Goal: Task Accomplishment & Management: Manage account settings

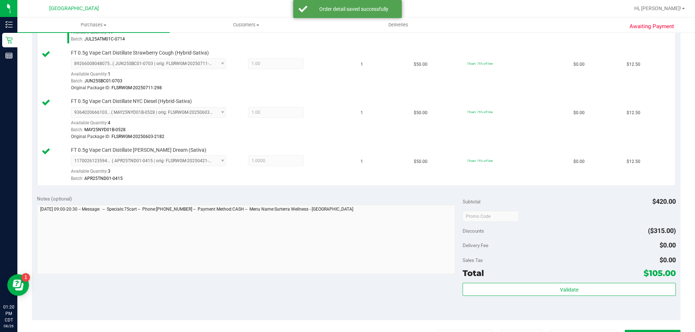
scroll to position [289, 0]
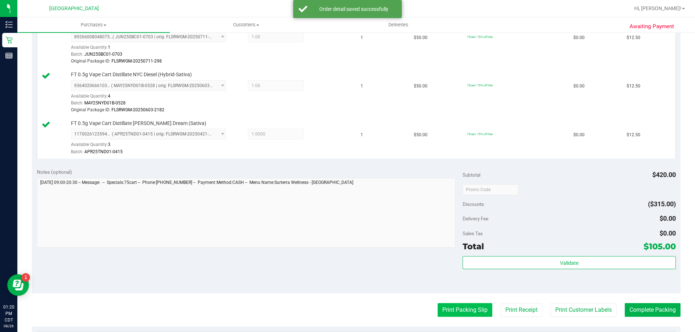
click at [470, 314] on button "Print Packing Slip" at bounding box center [464, 311] width 55 height 14
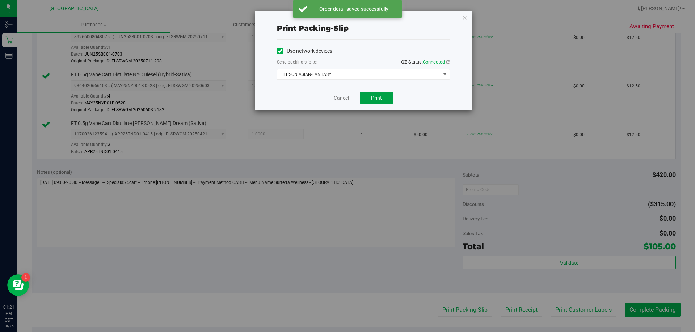
click at [365, 101] on button "Print" at bounding box center [376, 98] width 33 height 12
click at [349, 99] on link "Cancel" at bounding box center [341, 98] width 15 height 8
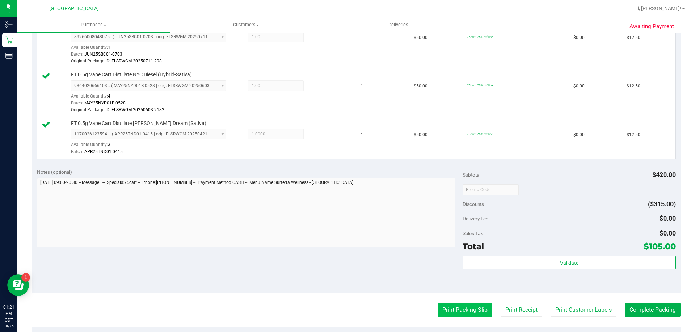
click at [467, 311] on button "Print Packing Slip" at bounding box center [464, 311] width 55 height 14
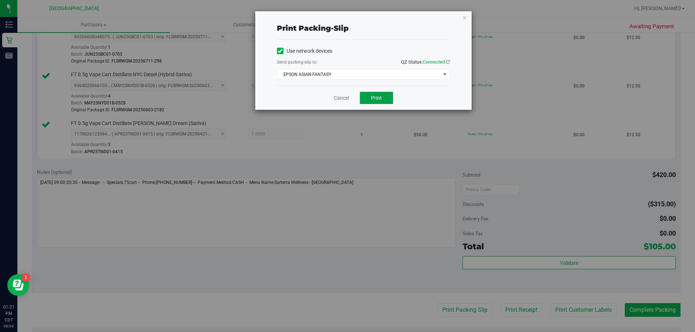
click at [370, 98] on button "Print" at bounding box center [376, 98] width 33 height 12
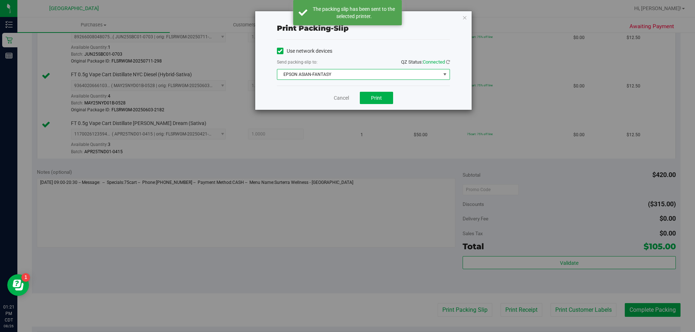
click at [327, 75] on span "EPSON ASIAN-FANTASY" at bounding box center [358, 74] width 163 height 10
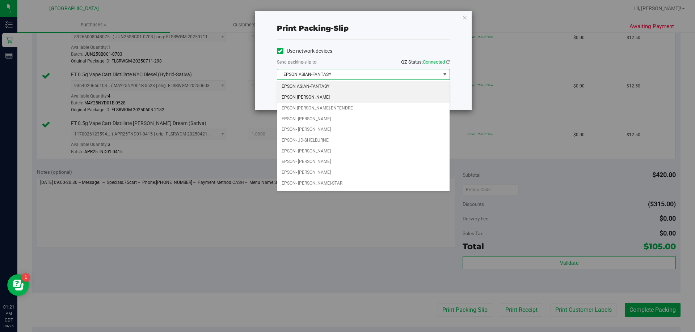
click at [338, 98] on li "EPSON [PERSON_NAME]" at bounding box center [363, 97] width 172 height 11
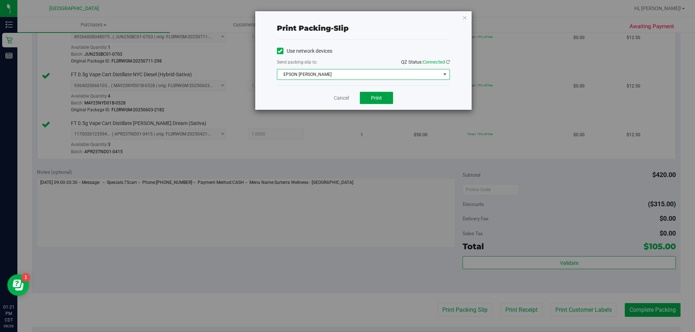
click at [378, 96] on span "Print" at bounding box center [376, 98] width 11 height 6
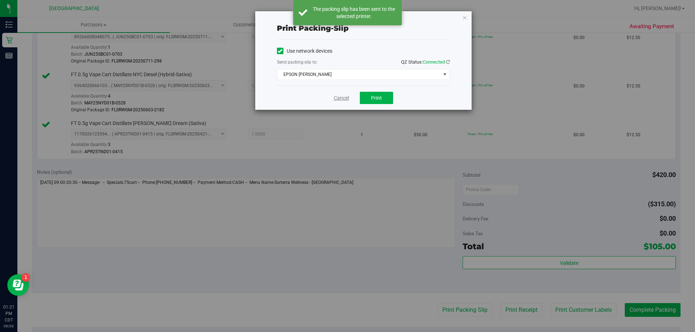
click at [339, 97] on link "Cancel" at bounding box center [341, 98] width 15 height 8
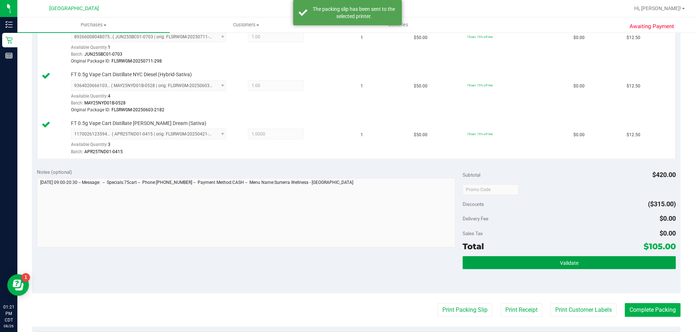
click at [531, 266] on button "Validate" at bounding box center [568, 263] width 213 height 13
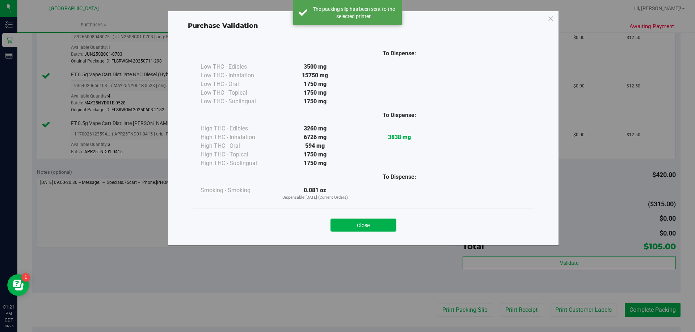
click at [385, 222] on button "Close" at bounding box center [363, 225] width 66 height 13
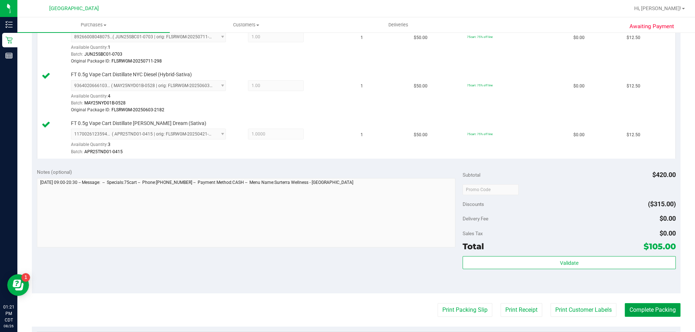
click at [664, 309] on button "Complete Packing" at bounding box center [652, 311] width 56 height 14
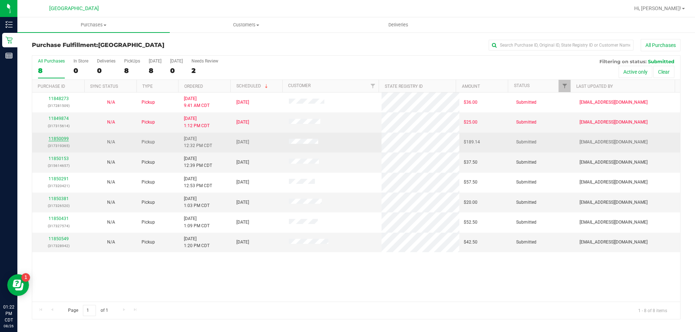
click at [61, 140] on link "11850099" at bounding box center [58, 138] width 20 height 5
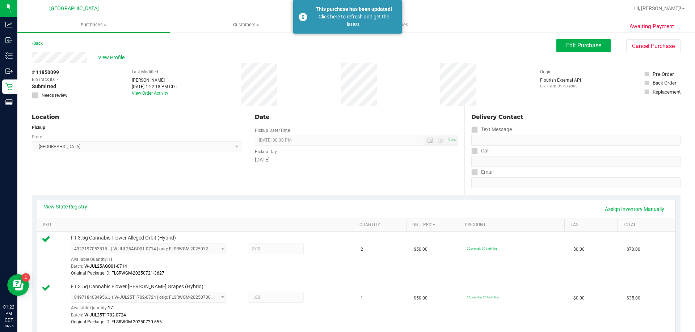
click at [40, 40] on div "Back" at bounding box center [37, 43] width 11 height 9
click at [41, 43] on link "Back" at bounding box center [37, 43] width 11 height 5
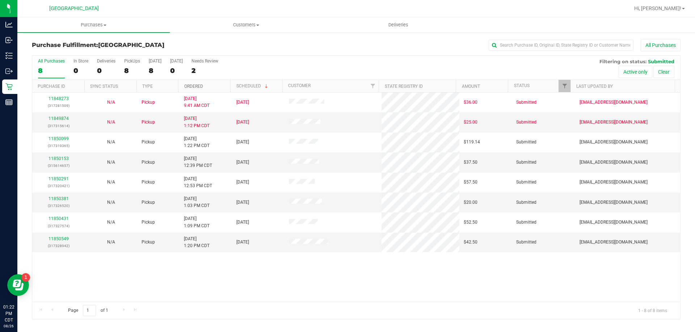
click at [190, 85] on link "Ordered" at bounding box center [193, 86] width 19 height 5
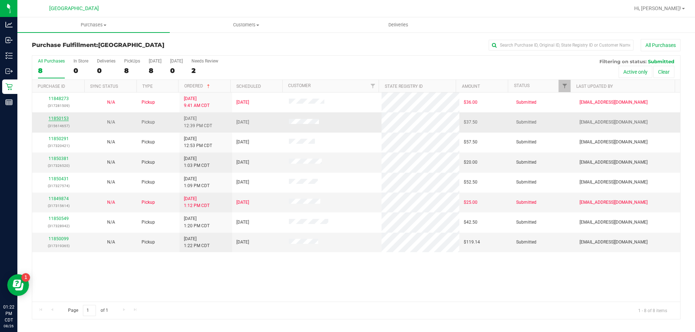
click at [58, 120] on link "11850153" at bounding box center [58, 118] width 20 height 5
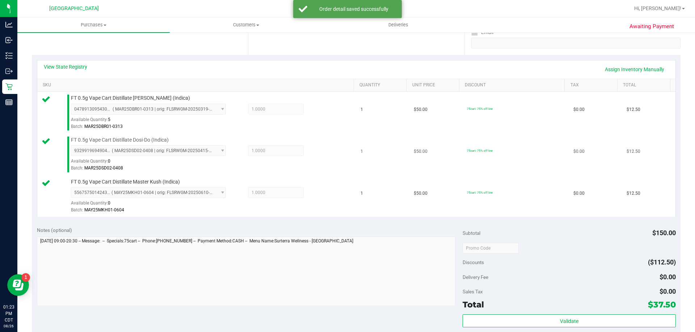
scroll to position [145, 0]
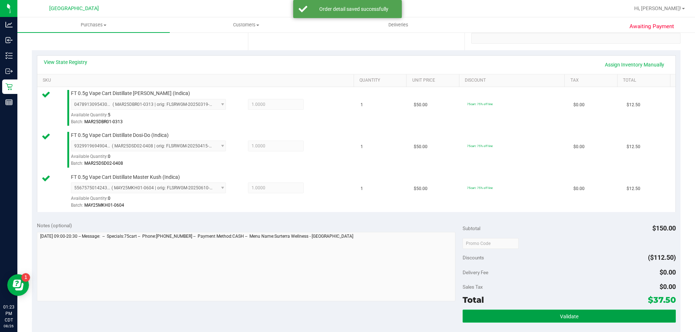
click at [563, 312] on button "Validate" at bounding box center [568, 316] width 213 height 13
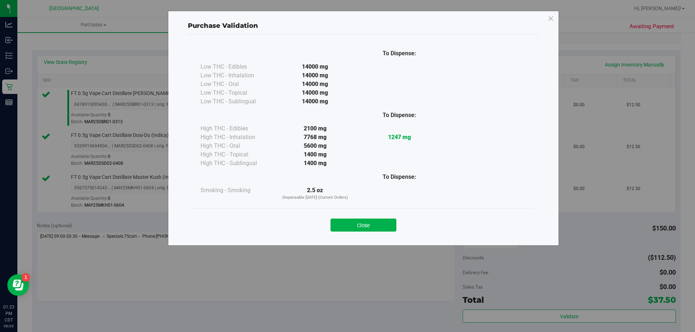
click at [377, 219] on div "Close" at bounding box center [363, 223] width 329 height 18
click at [378, 221] on button "Close" at bounding box center [363, 225] width 66 height 13
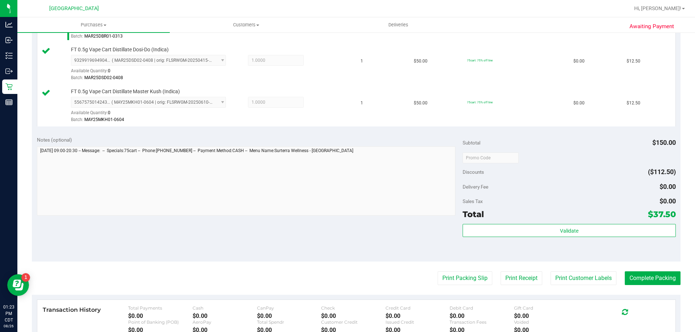
scroll to position [326, 0]
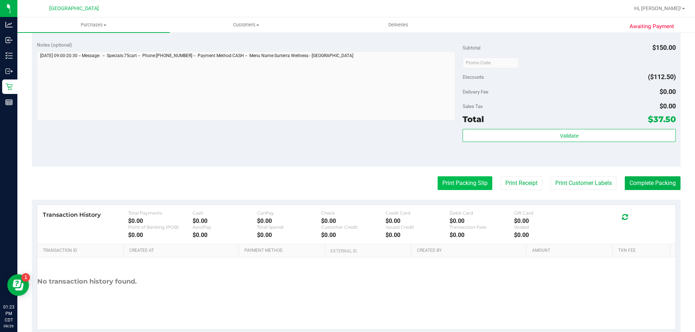
click at [457, 182] on button "Print Packing Slip" at bounding box center [464, 184] width 55 height 14
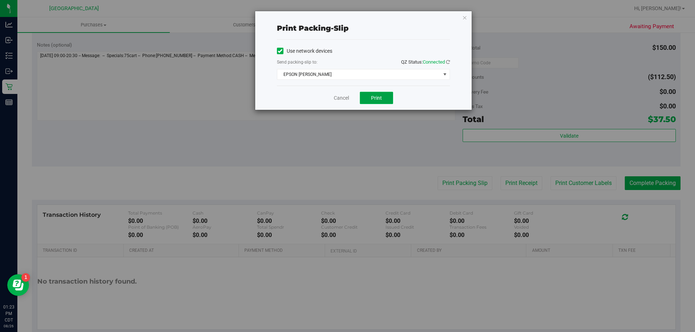
click at [374, 94] on button "Print" at bounding box center [376, 98] width 33 height 12
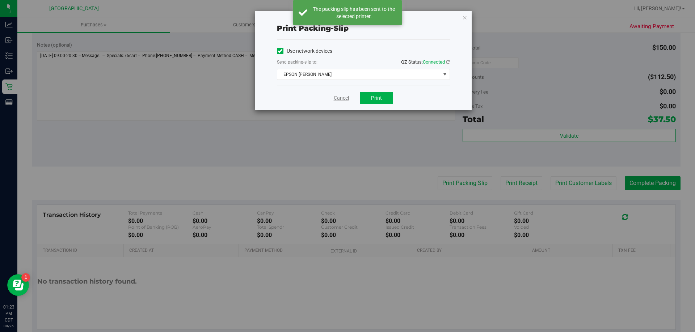
click at [340, 98] on link "Cancel" at bounding box center [341, 98] width 15 height 8
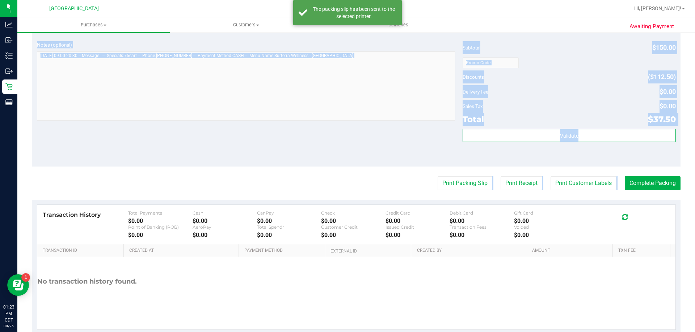
click at [616, 190] on purchase-details "Back Edit Purchase Cancel Purchase View Profile # 11850153 BioTrack ID: - Submi…" at bounding box center [356, 24] width 648 height 622
click at [629, 183] on button "Complete Packing" at bounding box center [652, 184] width 56 height 14
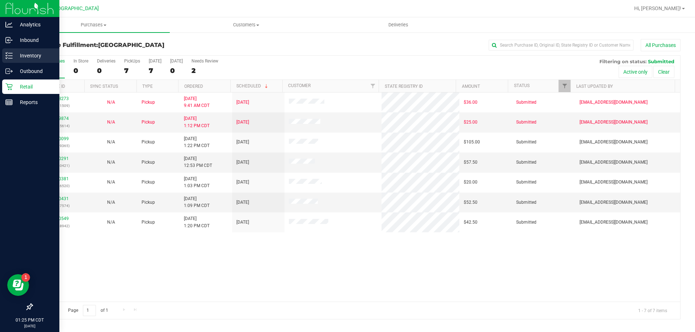
click at [37, 53] on p "Inventory" at bounding box center [34, 55] width 43 height 9
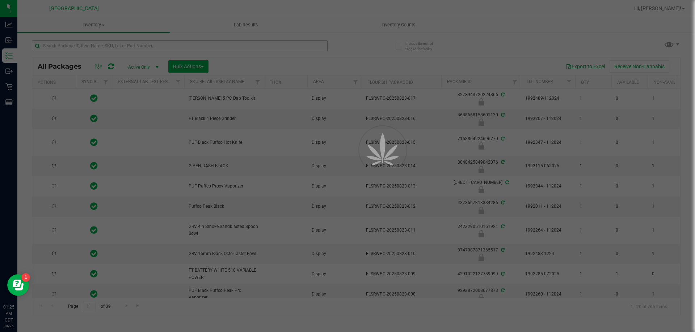
click at [127, 49] on div at bounding box center [347, 166] width 695 height 332
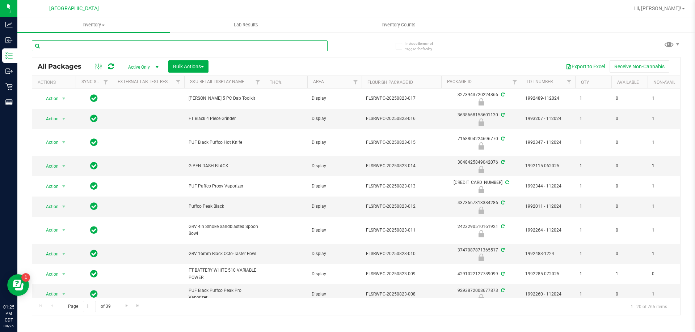
click at [127, 45] on input "text" at bounding box center [180, 46] width 296 height 11
type input "8368429278666378"
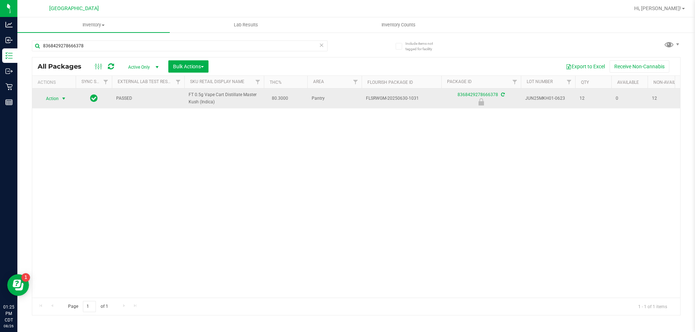
click at [55, 97] on span "Action" at bounding box center [49, 99] width 20 height 10
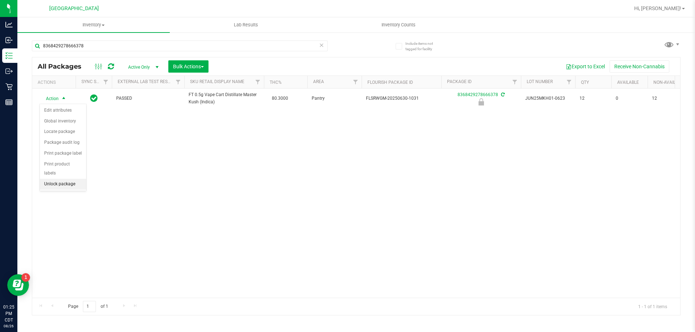
click at [69, 179] on li "Unlock package" at bounding box center [63, 184] width 46 height 11
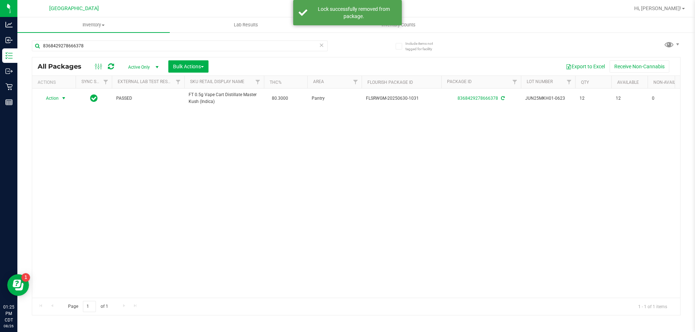
click at [58, 98] on span "Action" at bounding box center [49, 98] width 20 height 10
click at [75, 184] on li "Print package label" at bounding box center [68, 186] width 56 height 11
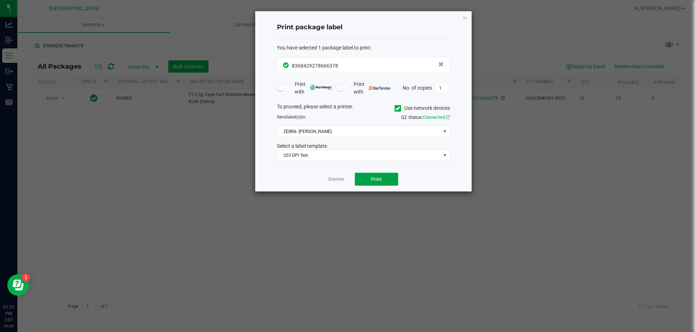
click at [386, 183] on button "Print" at bounding box center [376, 179] width 43 height 13
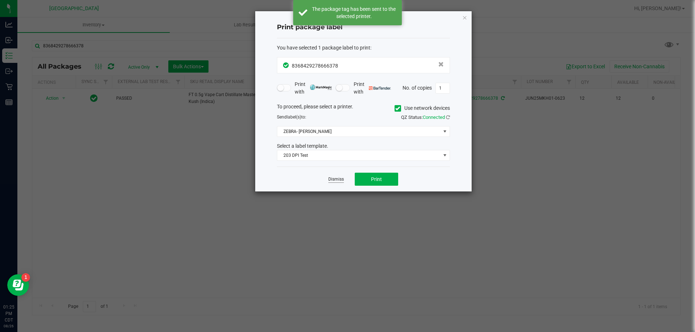
click at [339, 177] on link "Dismiss" at bounding box center [336, 180] width 16 height 6
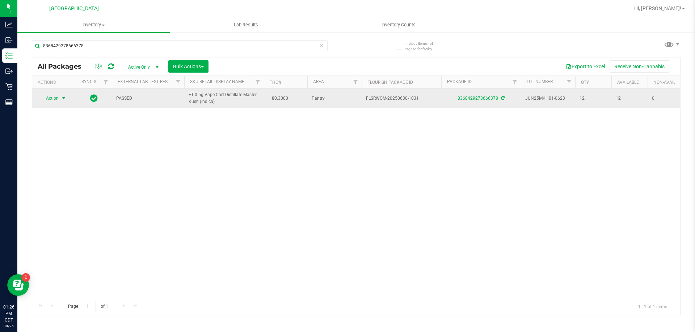
click at [60, 97] on span "select" at bounding box center [63, 98] width 9 height 10
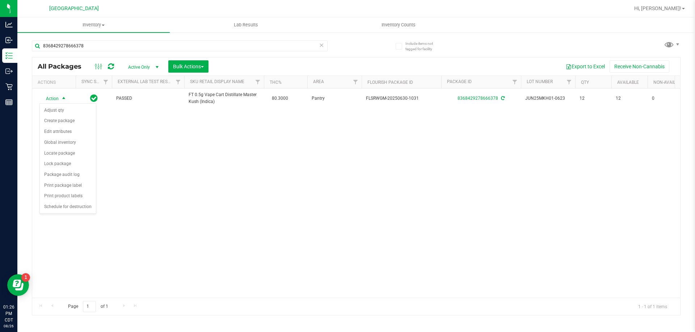
click at [98, 154] on div "Action Action Adjust qty Create package Edit attributes Global inventory Locate…" at bounding box center [356, 193] width 648 height 209
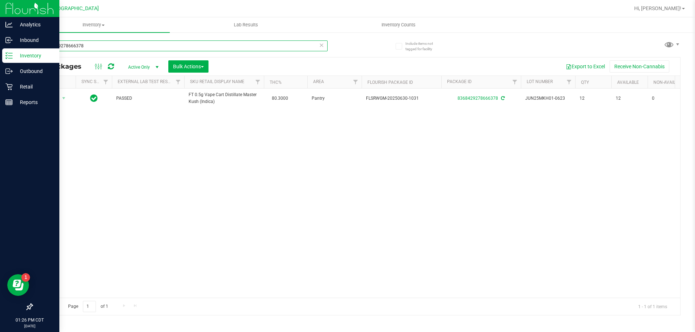
drag, startPoint x: 74, startPoint y: 46, endPoint x: 0, endPoint y: 48, distance: 74.2
click at [0, 48] on div "Analytics Inbound Inventory Outbound Retail Reports 01:26 PM CDT [DATE] 08/26 […" at bounding box center [347, 166] width 695 height 332
type input "9964691172591162"
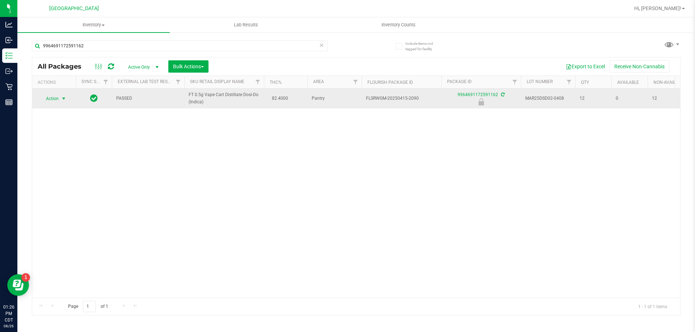
click at [55, 98] on span "Action" at bounding box center [49, 99] width 20 height 10
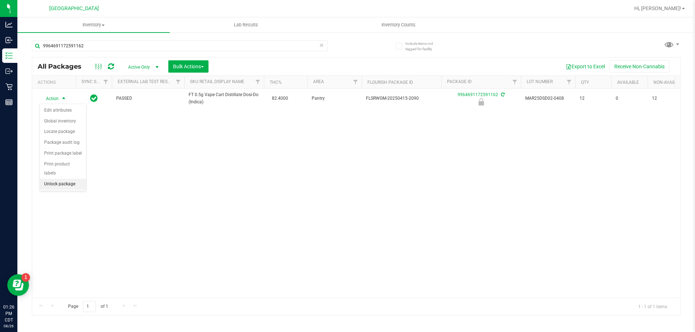
click at [56, 179] on li "Unlock package" at bounding box center [63, 184] width 46 height 11
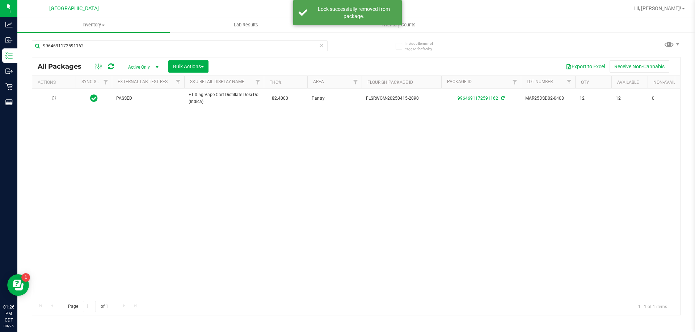
click at [57, 98] on div at bounding box center [54, 98] width 35 height 7
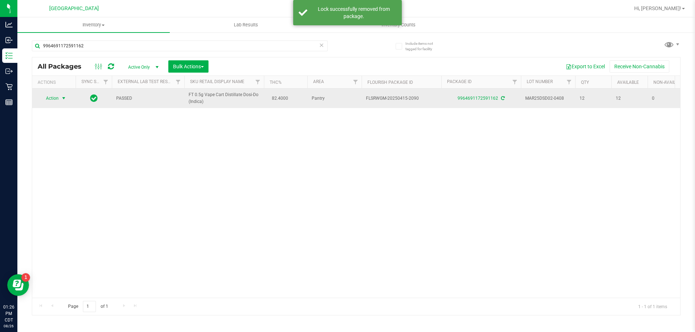
click at [57, 98] on span "Action" at bounding box center [49, 98] width 20 height 10
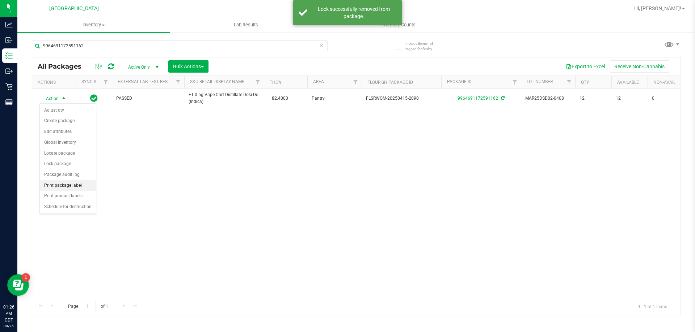
click at [63, 185] on li "Print package label" at bounding box center [68, 186] width 56 height 11
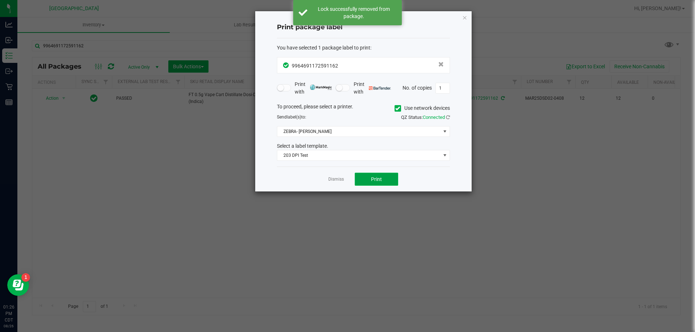
click at [366, 177] on button "Print" at bounding box center [376, 179] width 43 height 13
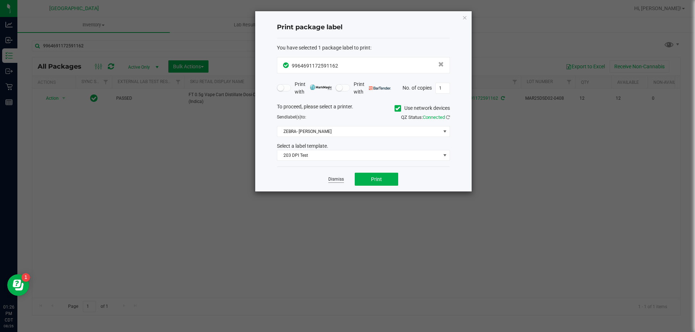
click at [331, 181] on link "Dismiss" at bounding box center [336, 180] width 16 height 6
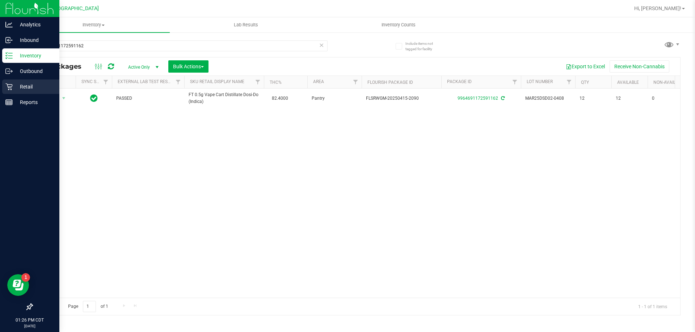
click at [31, 89] on p "Retail" at bounding box center [34, 86] width 43 height 9
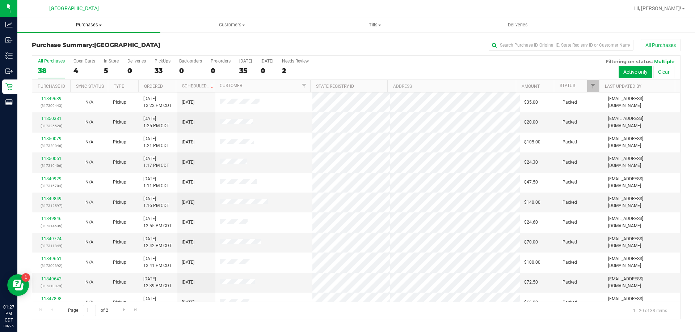
click at [101, 25] on span at bounding box center [100, 25] width 3 height 1
click at [65, 53] on li "Fulfillment" at bounding box center [88, 52] width 143 height 9
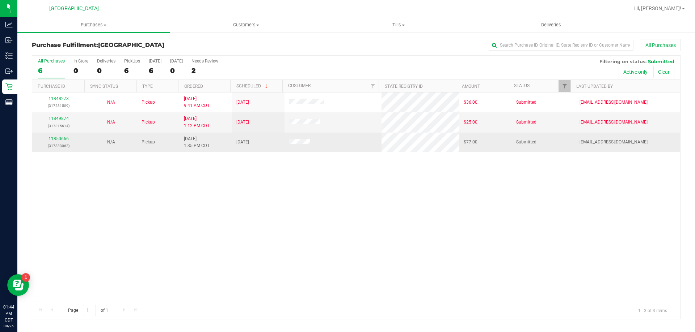
click at [61, 139] on link "11850666" at bounding box center [58, 138] width 20 height 5
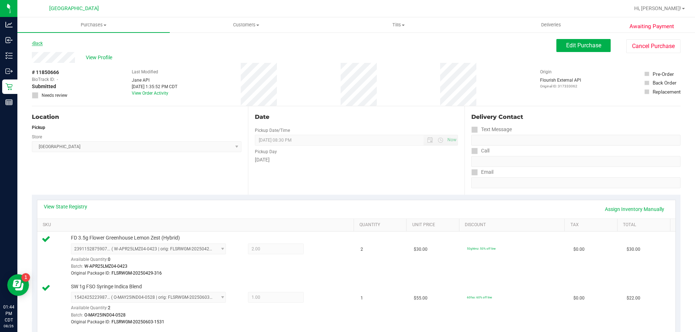
click at [37, 44] on link "Back" at bounding box center [37, 43] width 11 height 5
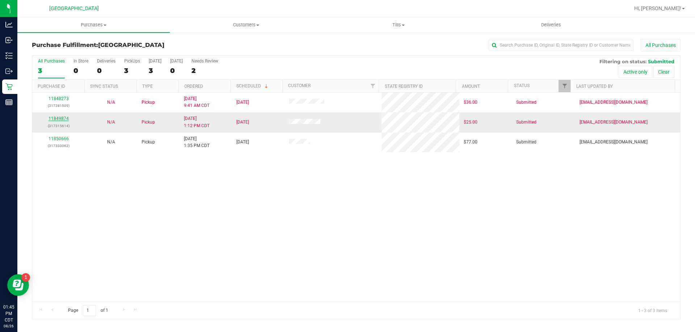
click at [49, 118] on link "11849874" at bounding box center [58, 118] width 20 height 5
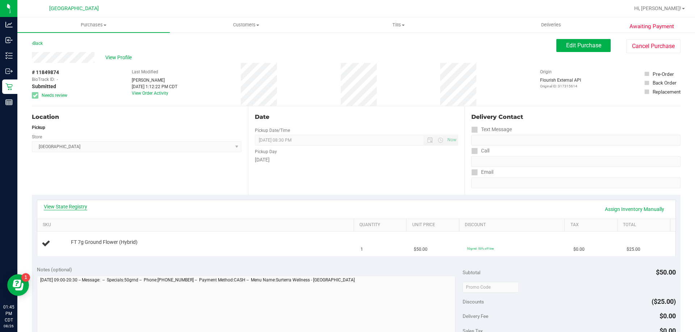
click at [65, 209] on link "View State Registry" at bounding box center [65, 206] width 43 height 7
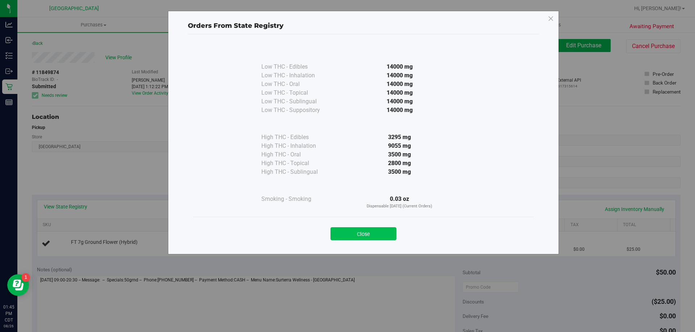
click at [360, 232] on button "Close" at bounding box center [363, 234] width 66 height 13
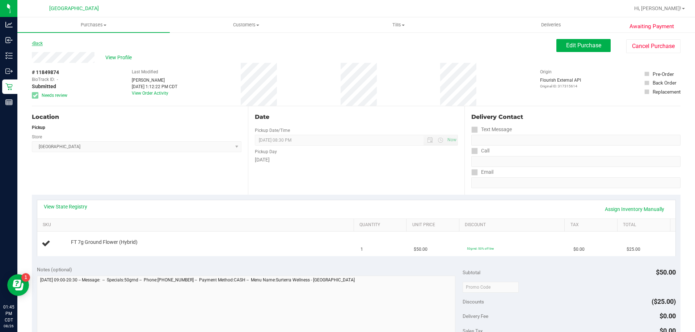
click at [38, 41] on link "Back" at bounding box center [37, 43] width 11 height 5
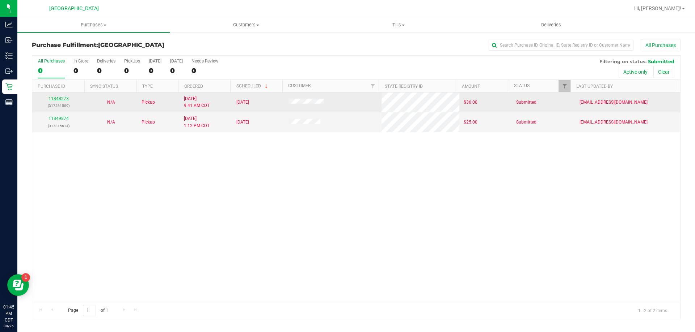
click at [59, 96] on link "11848273" at bounding box center [58, 98] width 20 height 5
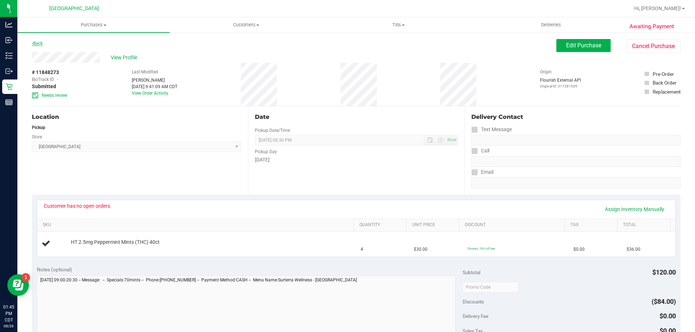
click at [43, 42] on link "Back" at bounding box center [37, 43] width 11 height 5
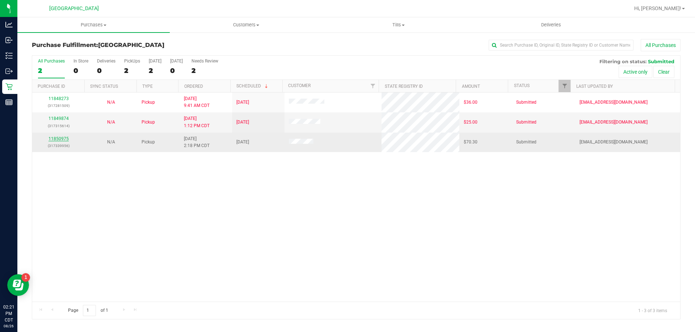
click at [56, 140] on link "11850975" at bounding box center [58, 138] width 20 height 5
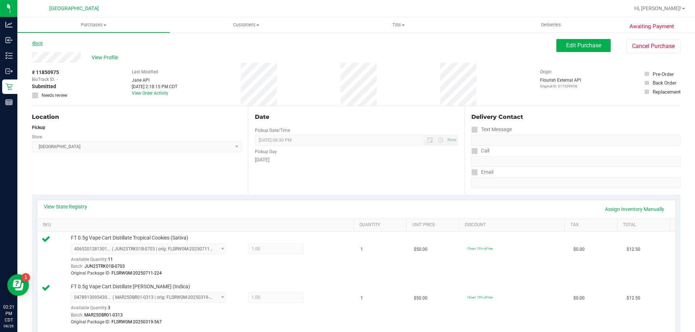
click at [43, 43] on link "Back" at bounding box center [37, 43] width 11 height 5
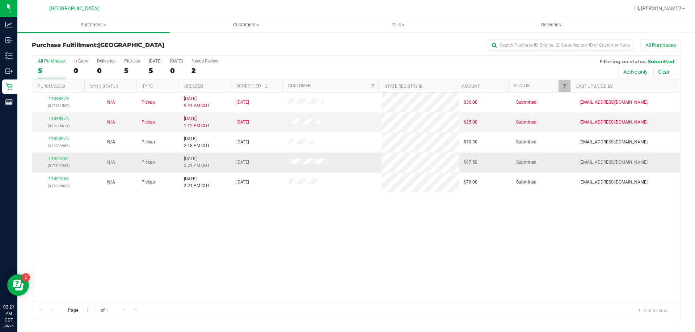
click at [58, 156] on div "11851002 (317341955)" at bounding box center [59, 163] width 44 height 14
click at [58, 157] on link "11851002" at bounding box center [58, 158] width 20 height 5
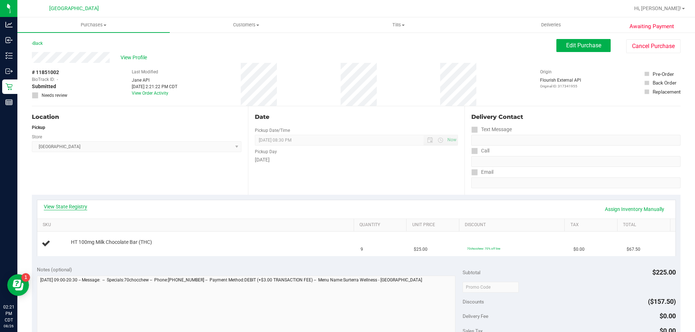
click at [71, 208] on link "View State Registry" at bounding box center [65, 206] width 43 height 7
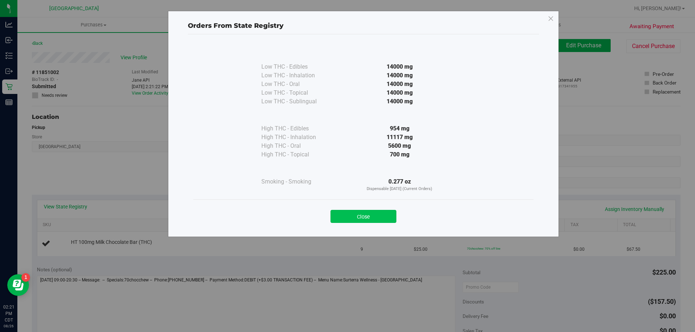
click at [364, 212] on button "Close" at bounding box center [363, 216] width 66 height 13
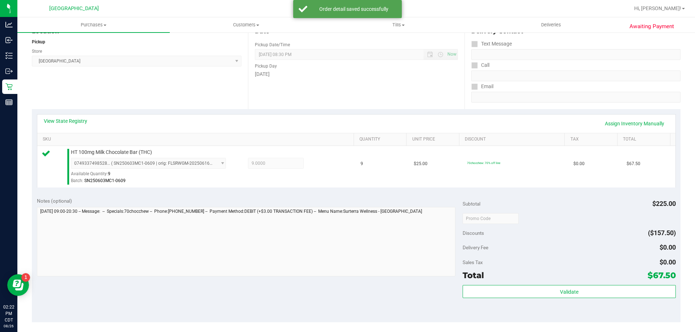
scroll to position [109, 0]
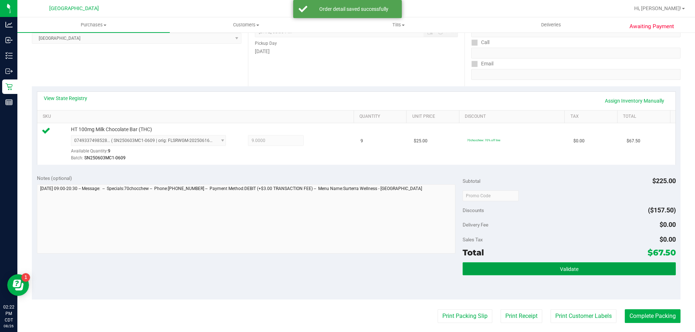
click at [561, 272] on span "Validate" at bounding box center [569, 270] width 18 height 6
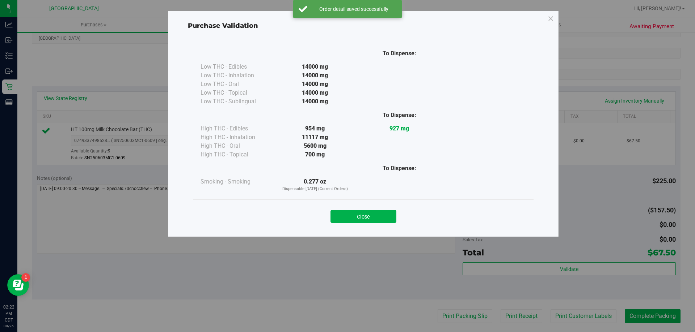
click at [370, 217] on button "Close" at bounding box center [363, 216] width 66 height 13
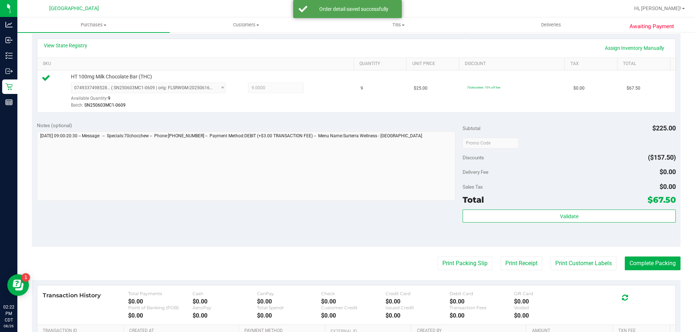
scroll to position [259, 0]
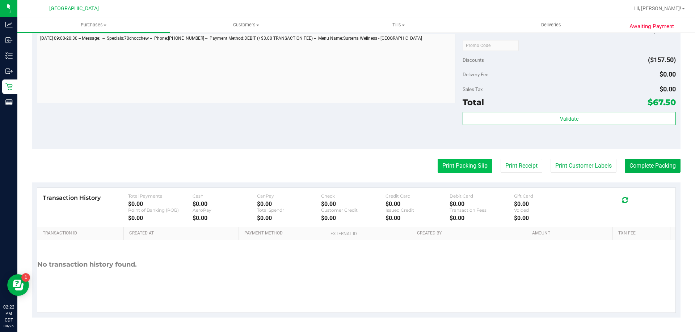
click at [461, 169] on button "Print Packing Slip" at bounding box center [464, 166] width 55 height 14
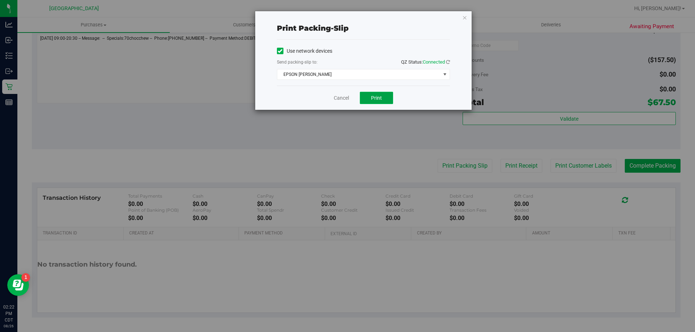
click at [382, 98] on button "Print" at bounding box center [376, 98] width 33 height 12
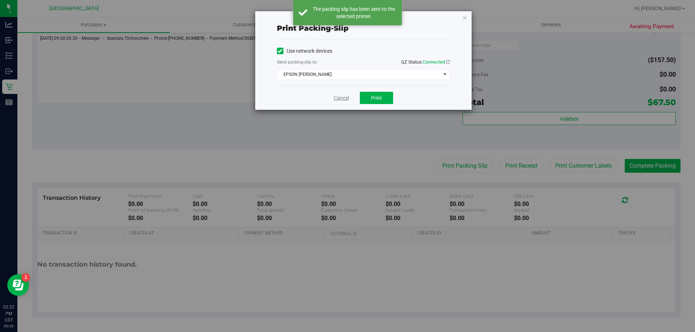
click at [343, 98] on link "Cancel" at bounding box center [341, 98] width 15 height 8
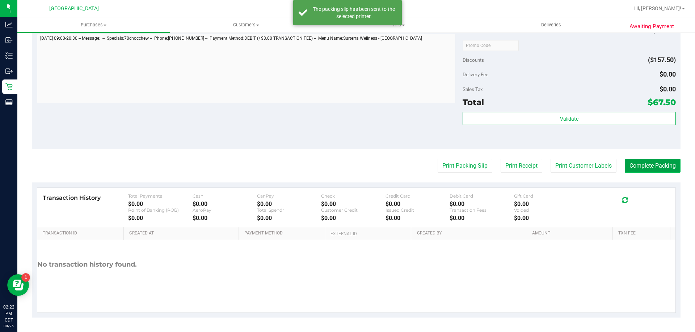
click at [654, 164] on button "Complete Packing" at bounding box center [652, 166] width 56 height 14
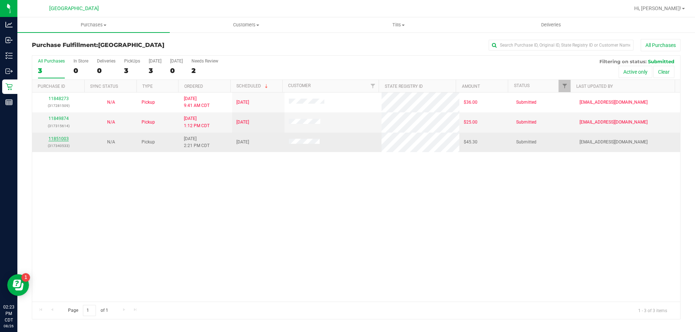
click at [62, 136] on link "11851003" at bounding box center [58, 138] width 20 height 5
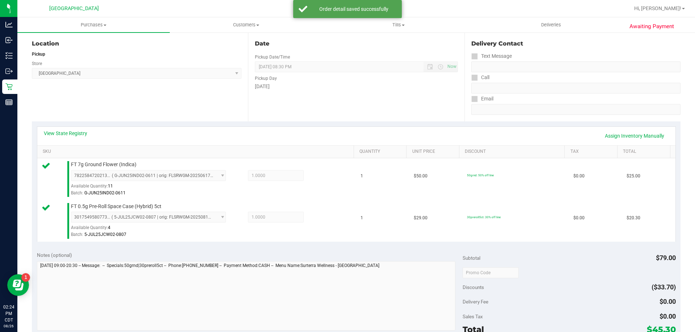
scroll to position [181, 0]
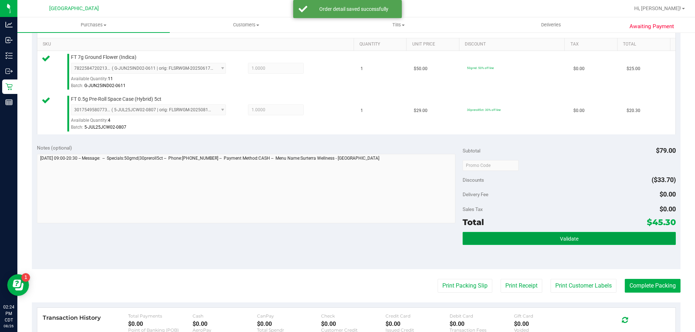
click at [562, 241] on span "Validate" at bounding box center [569, 239] width 18 height 6
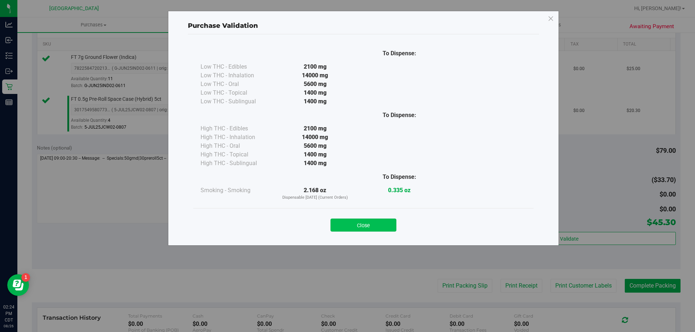
click at [375, 224] on button "Close" at bounding box center [363, 225] width 66 height 13
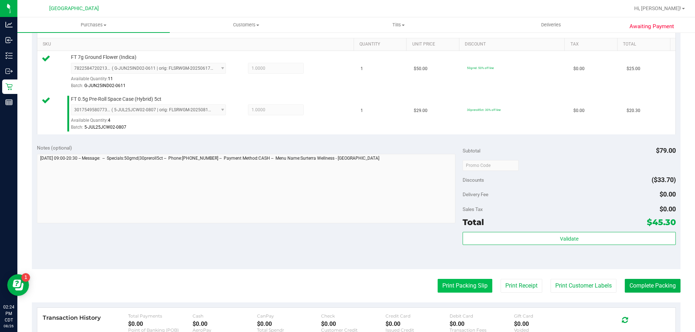
click at [443, 290] on button "Print Packing Slip" at bounding box center [464, 286] width 55 height 14
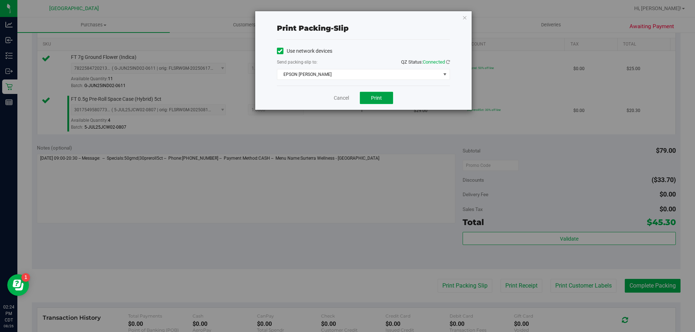
click at [372, 98] on span "Print" at bounding box center [376, 98] width 11 height 6
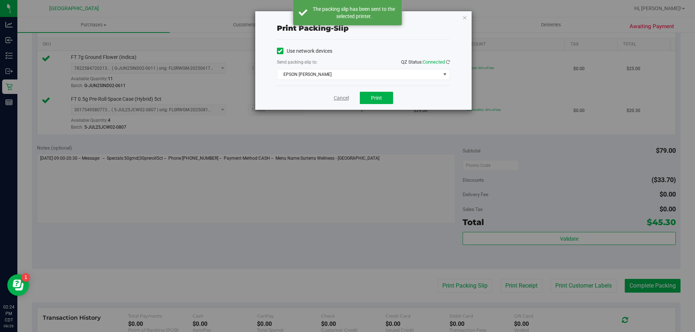
click at [337, 99] on link "Cancel" at bounding box center [341, 98] width 15 height 8
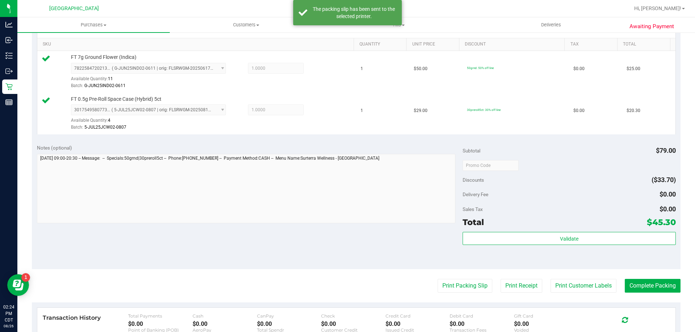
click at [651, 294] on purchase-details "Back Edit Purchase Cancel Purchase View Profile # 11851003 BioTrack ID: - Submi…" at bounding box center [356, 148] width 648 height 580
click at [651, 285] on button "Complete Packing" at bounding box center [652, 286] width 56 height 14
